Goal: Book appointment/travel/reservation

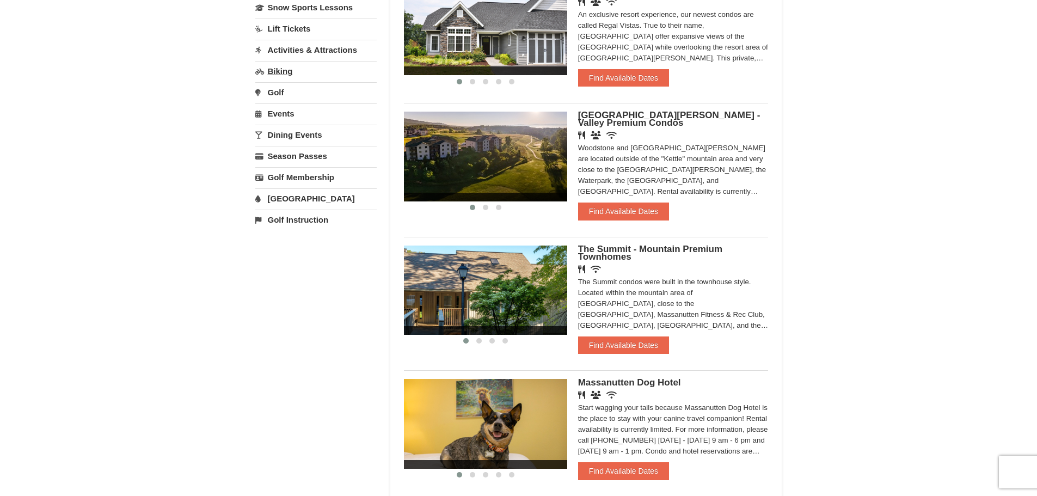
scroll to position [218, 0]
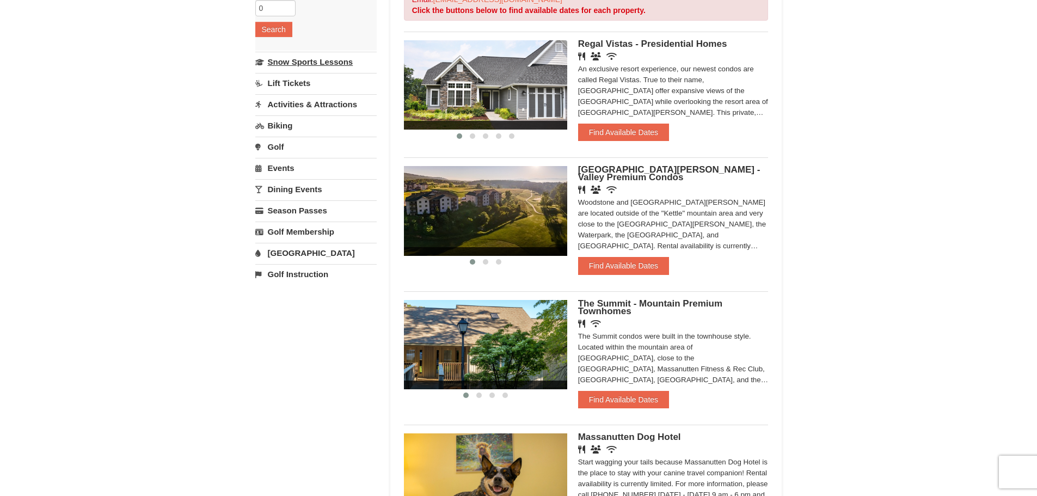
click at [316, 60] on link "Snow Sports Lessons" at bounding box center [315, 62] width 121 height 20
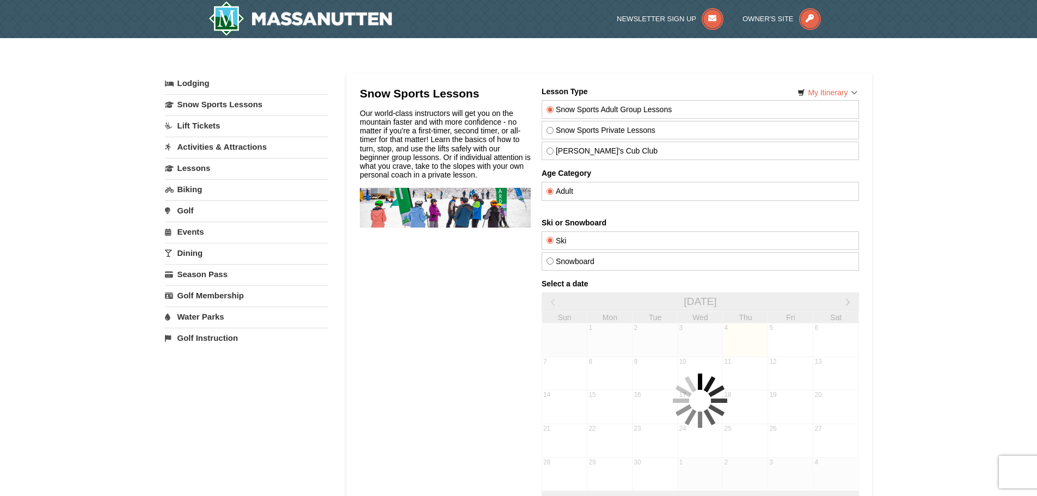
select select "9"
